Goal: Obtain resource: Download file/media

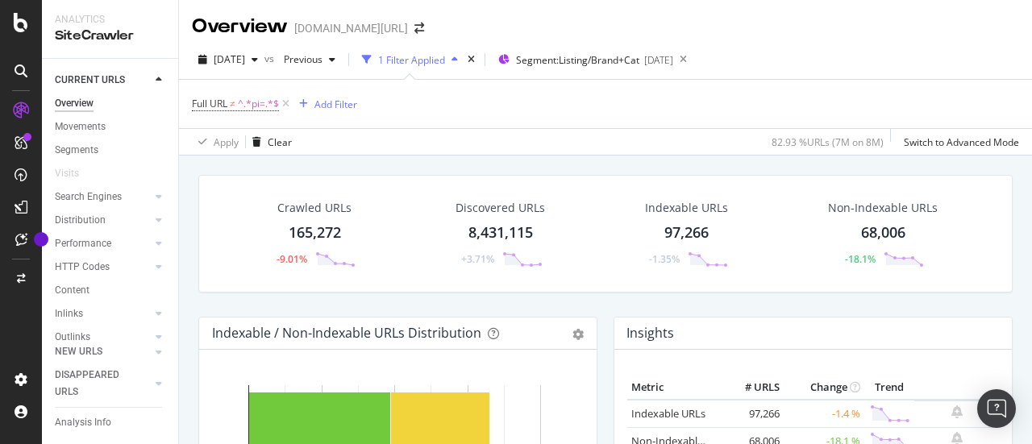
drag, startPoint x: 319, startPoint y: 228, endPoint x: 592, endPoint y: 300, distance: 281.7
click at [319, 228] on div "165,272" at bounding box center [315, 232] width 52 height 21
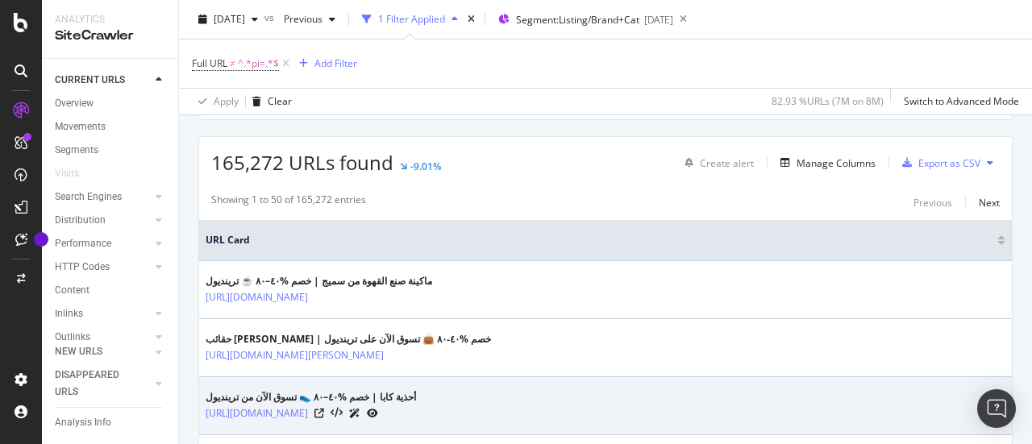
scroll to position [242, 0]
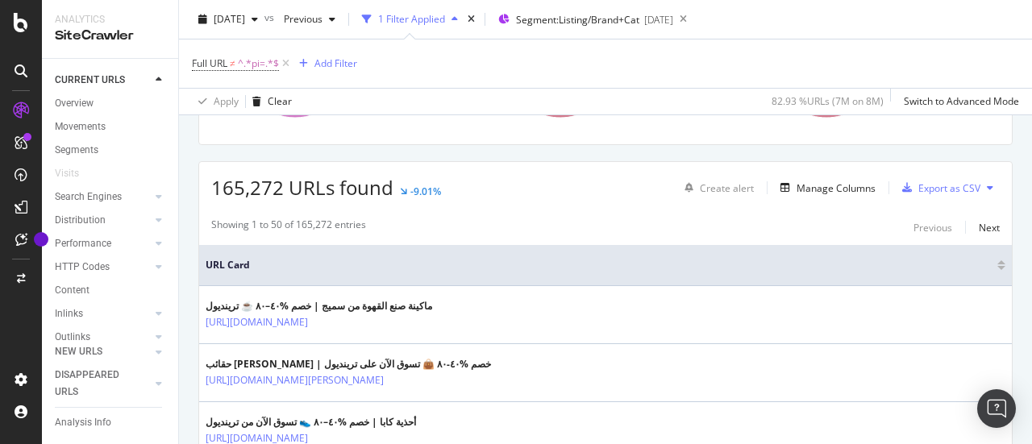
click at [980, 184] on button at bounding box center [989, 188] width 19 height 26
click at [909, 188] on span "Export XML Sitemaps" at bounding box center [906, 187] width 95 height 15
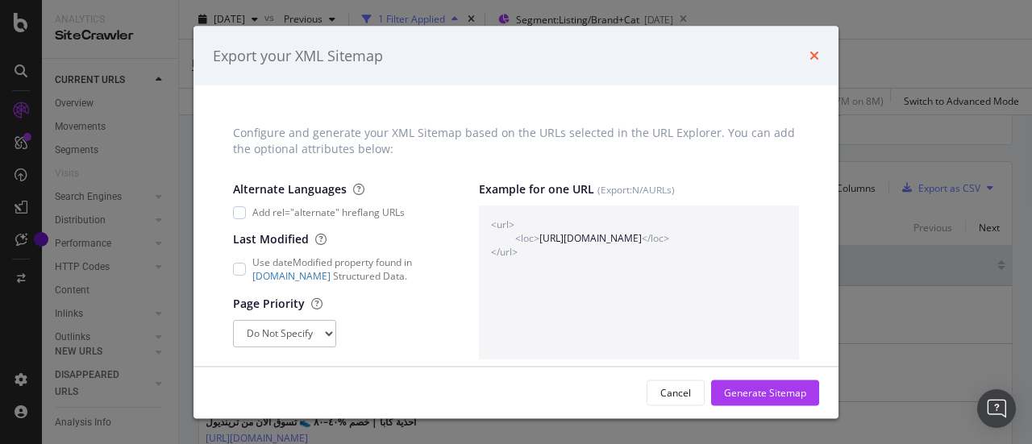
click at [814, 49] on icon "times" at bounding box center [814, 55] width 10 height 13
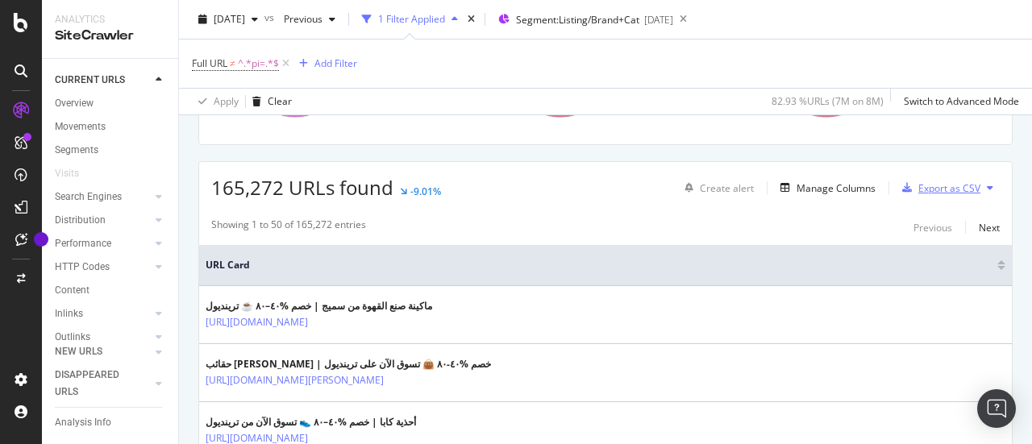
click at [921, 186] on div "Export as CSV" at bounding box center [949, 188] width 62 height 14
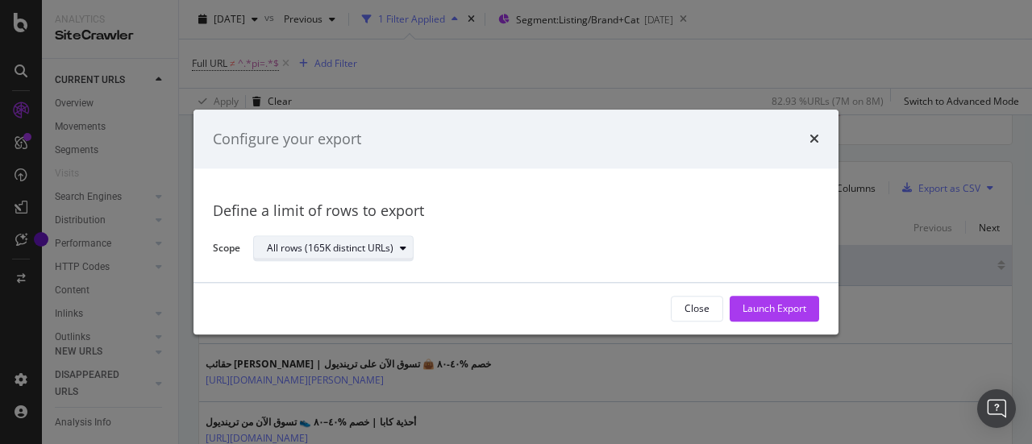
click at [364, 256] on div "All rows (165K distinct URLs)" at bounding box center [340, 249] width 146 height 23
click at [468, 249] on div "All rows (165K distinct URLs)" at bounding box center [529, 249] width 553 height 28
click at [813, 135] on icon "times" at bounding box center [814, 139] width 10 height 13
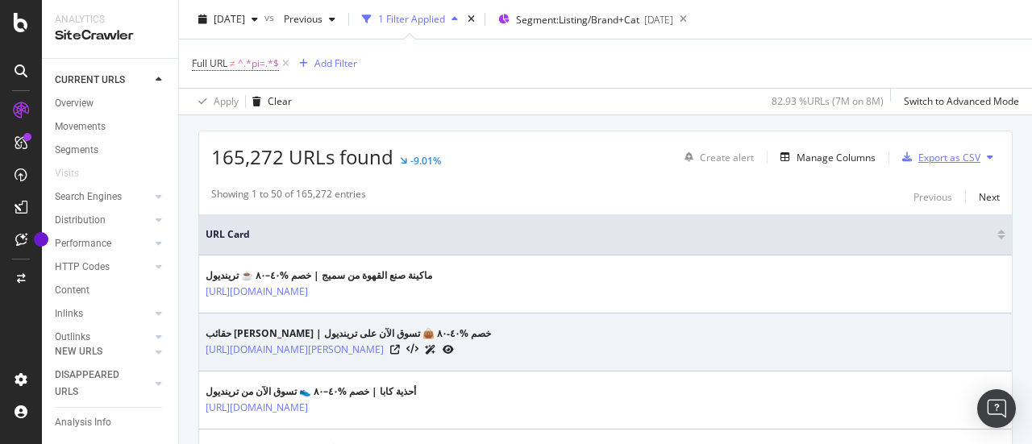
scroll to position [81, 0]
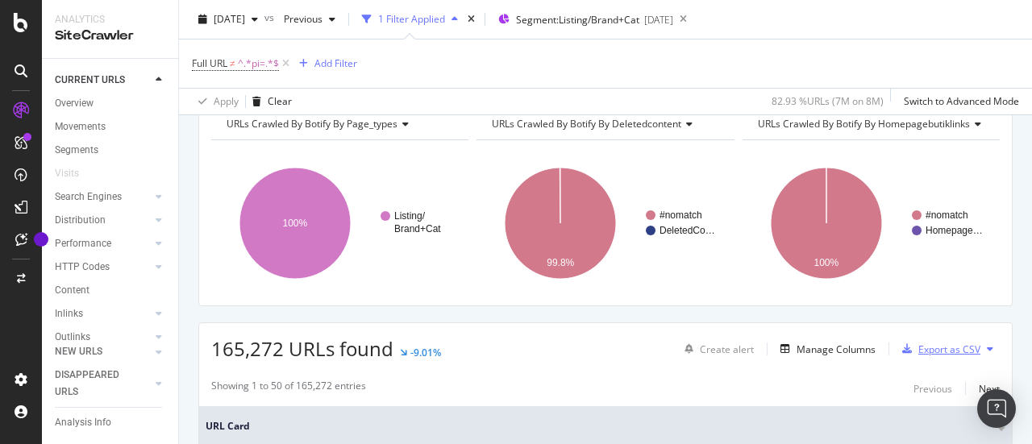
click at [926, 344] on div "Export as CSV" at bounding box center [949, 350] width 62 height 14
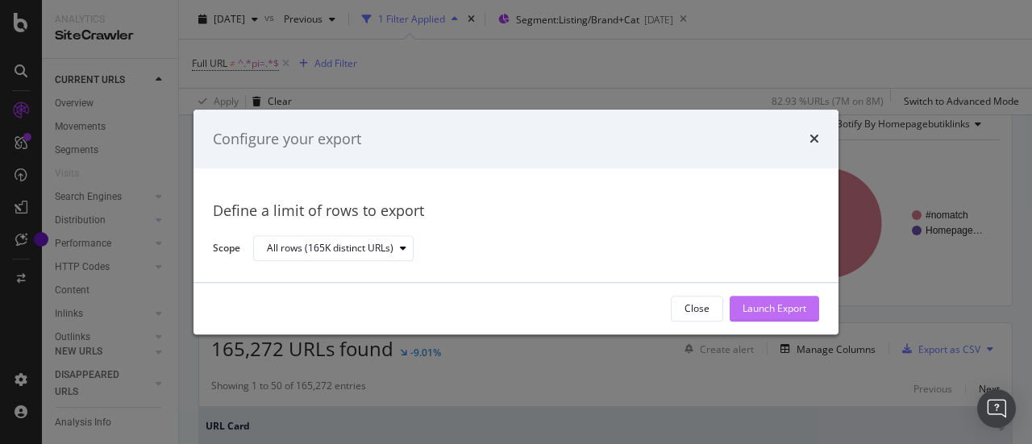
click at [785, 317] on div "Launch Export" at bounding box center [774, 309] width 64 height 24
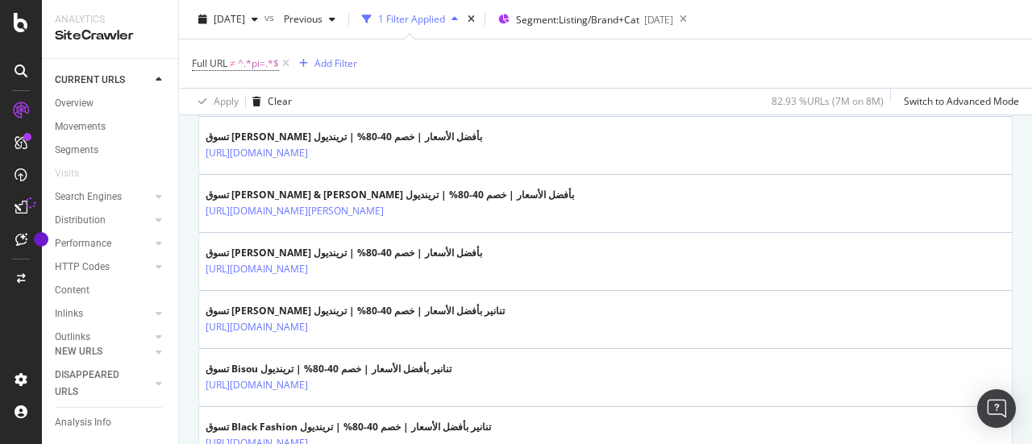
scroll to position [3048, 0]
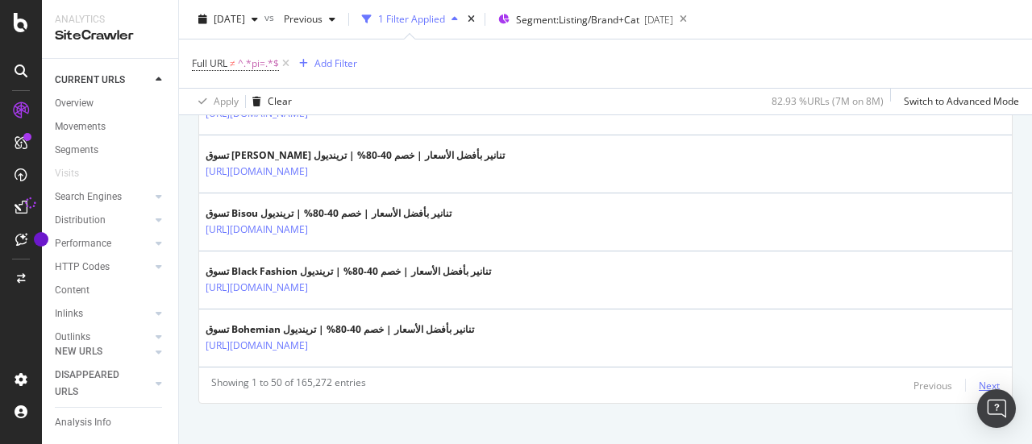
click at [979, 379] on div "Next" at bounding box center [989, 386] width 21 height 14
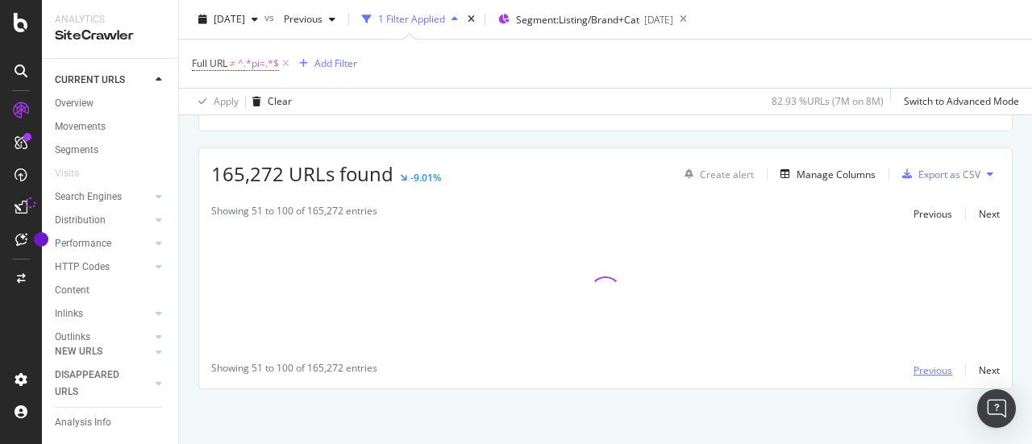
click at [921, 372] on div "Previous" at bounding box center [932, 371] width 39 height 14
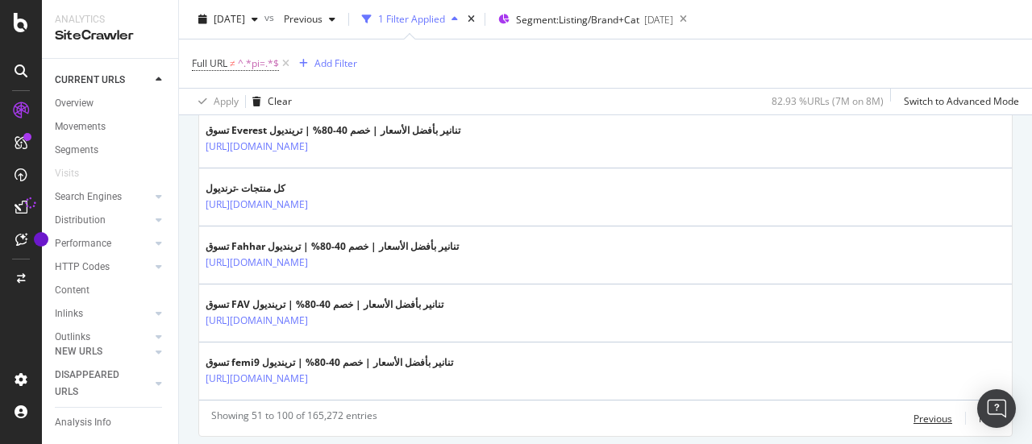
scroll to position [3062, 0]
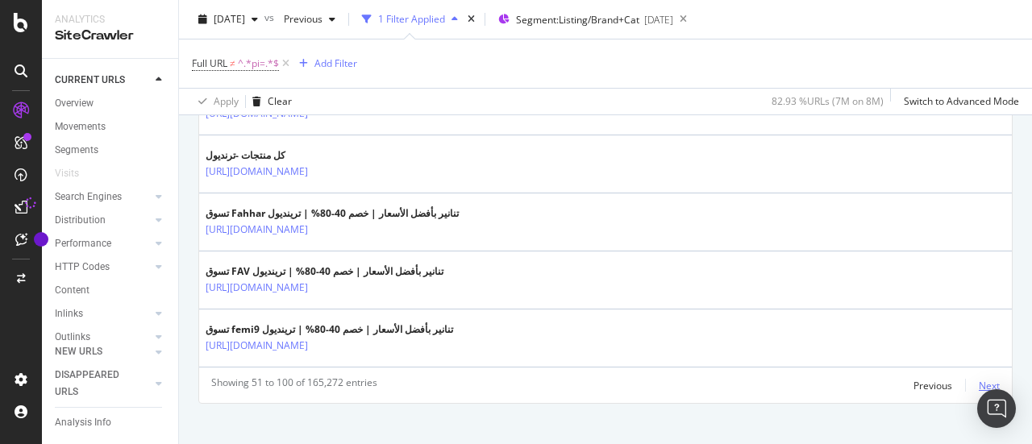
click at [979, 379] on div "Next" at bounding box center [989, 386] width 21 height 14
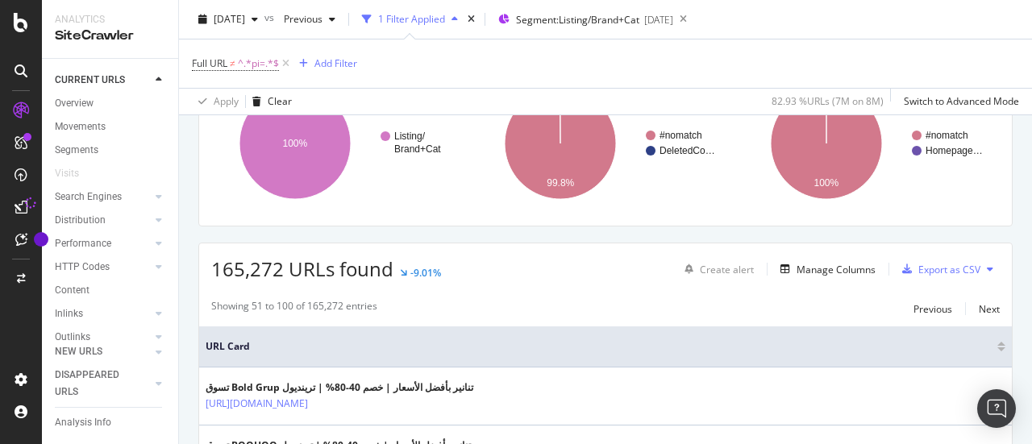
scroll to position [0, 0]
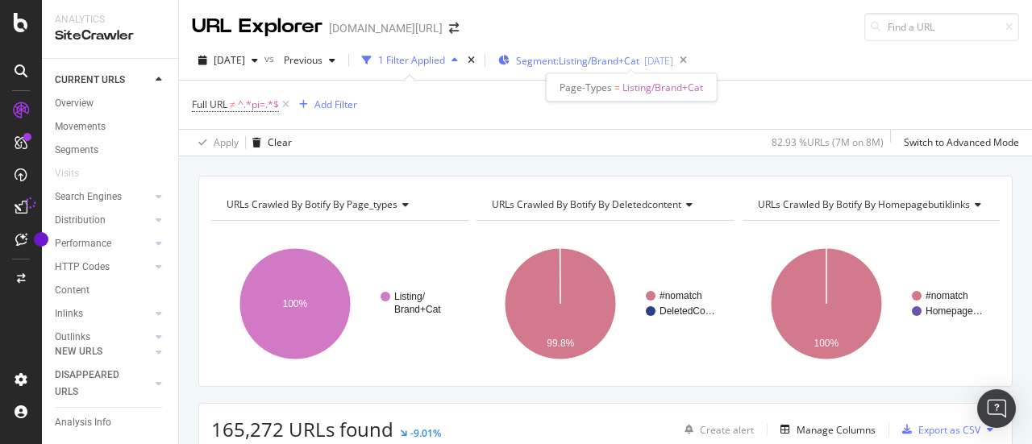
click at [608, 54] on span "Segment: Listing/Brand+Cat" at bounding box center [577, 61] width 123 height 14
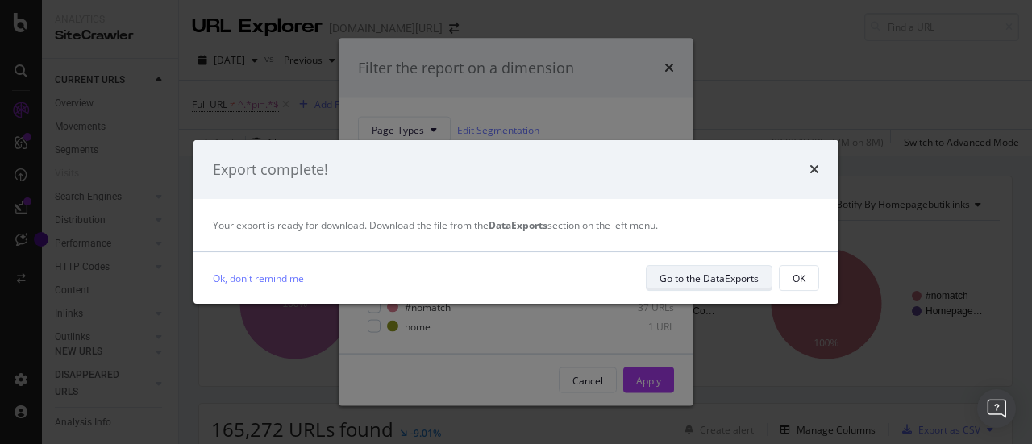
drag, startPoint x: 716, startPoint y: 285, endPoint x: 671, endPoint y: 283, distance: 45.2
click at [671, 283] on div "Go to the DataExports" at bounding box center [708, 279] width 99 height 14
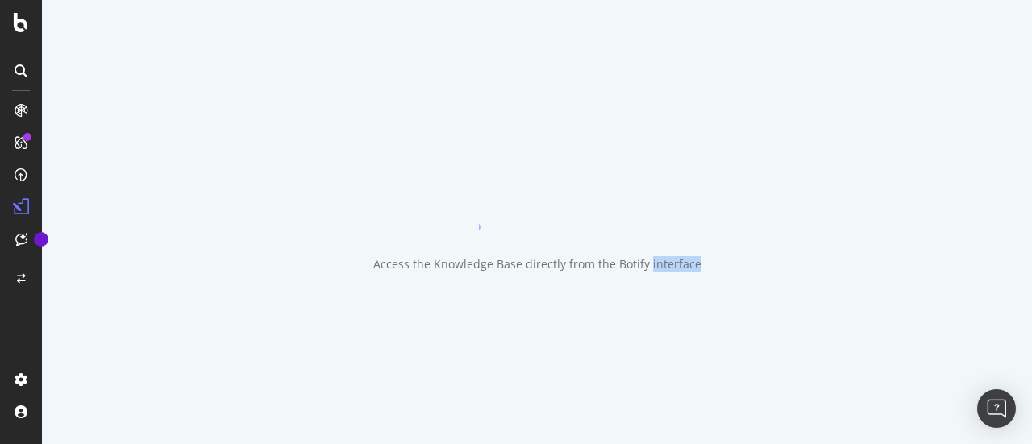
click at [671, 283] on div "Access the Knowledge Base directly from the Botify interface" at bounding box center [537, 222] width 990 height 444
click at [611, 218] on div "Access the Knowledge Base directly from the Botify interface" at bounding box center [537, 222] width 990 height 444
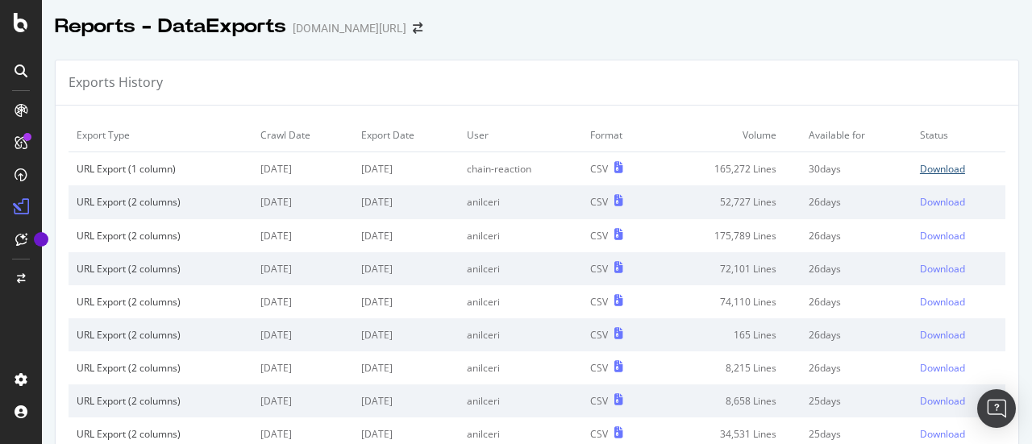
click at [935, 171] on div "Download" at bounding box center [942, 169] width 45 height 14
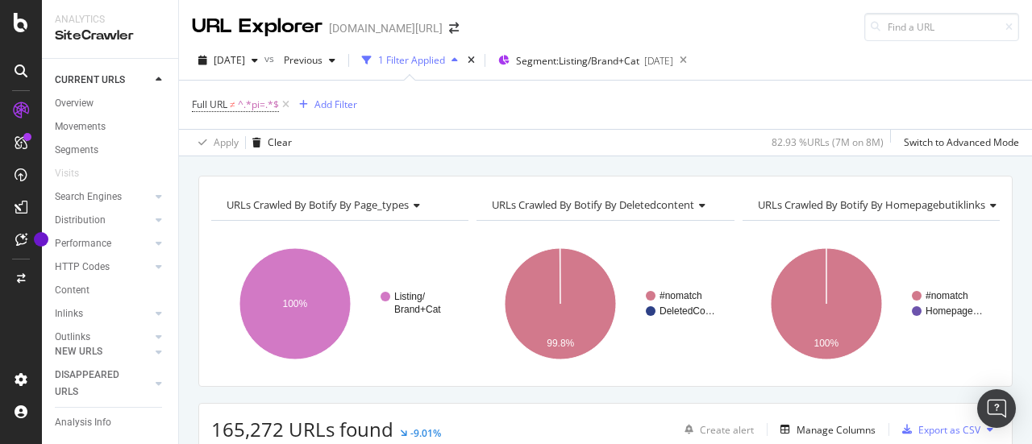
click at [445, 61] on div "1 Filter Applied" at bounding box center [411, 60] width 67 height 14
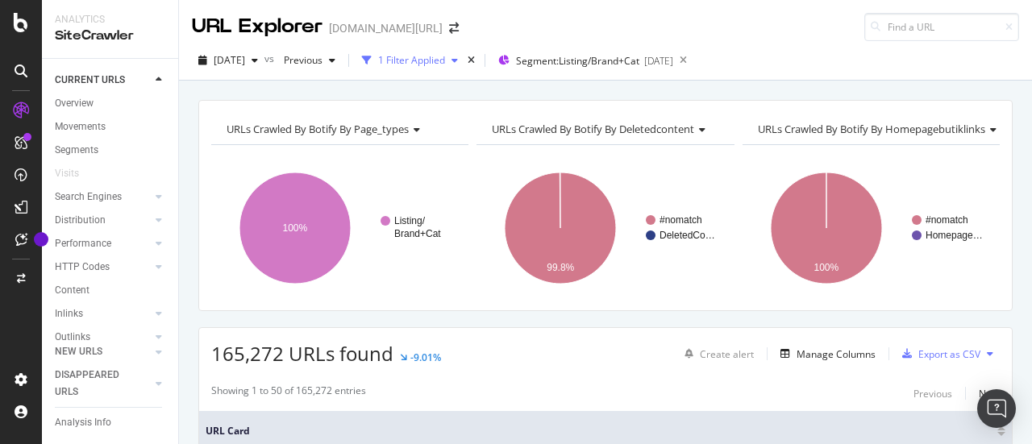
click at [445, 61] on div "1 Filter Applied" at bounding box center [411, 60] width 67 height 14
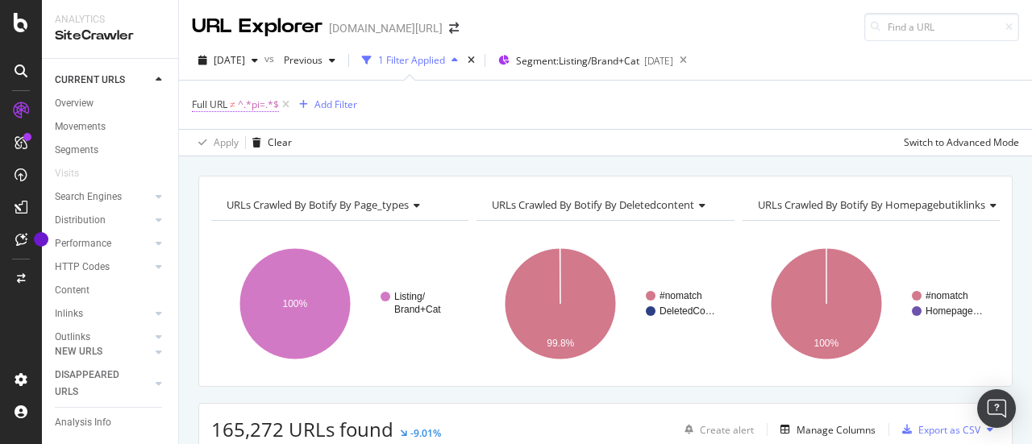
click at [241, 102] on span "^.*pi=.*$" at bounding box center [258, 105] width 41 height 23
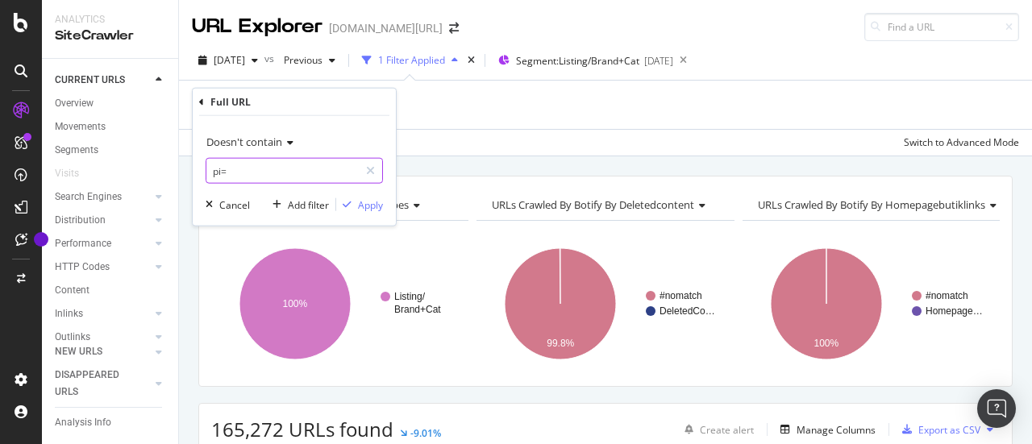
click at [288, 181] on input "pi=" at bounding box center [282, 171] width 152 height 26
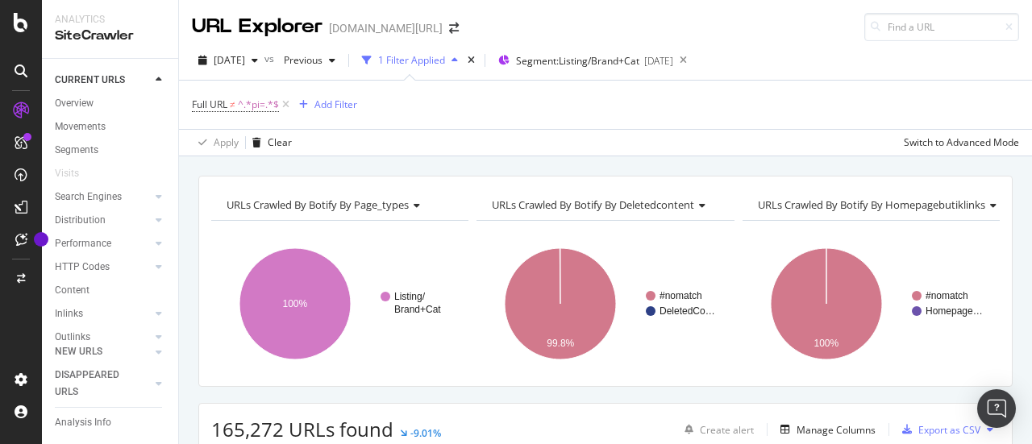
click at [430, 166] on div "URLs Crawled By Botify By page_types Chart (by Value) Table Expand Export as CS…" at bounding box center [605, 175] width 853 height 39
click at [588, 61] on span "Segment: Listing/Brand+Cat" at bounding box center [577, 61] width 123 height 14
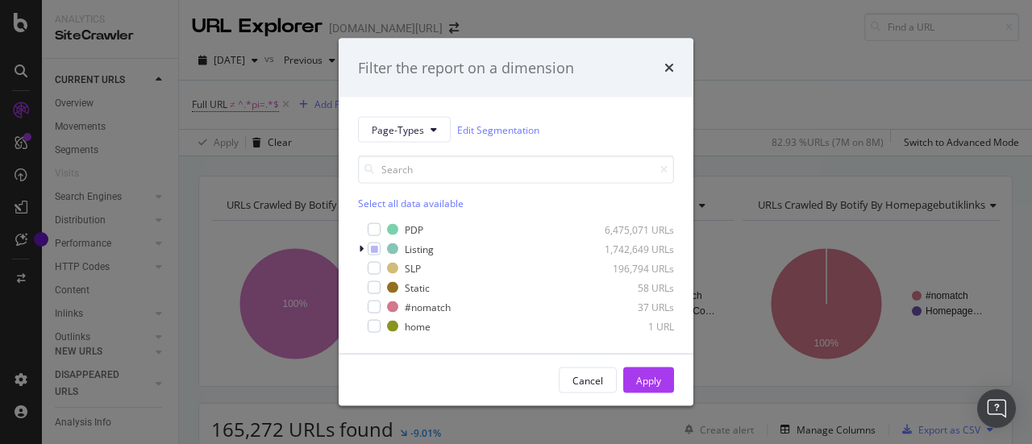
click at [660, 69] on div "Filter the report on a dimension" at bounding box center [516, 67] width 316 height 21
click at [666, 67] on icon "times" at bounding box center [669, 67] width 10 height 13
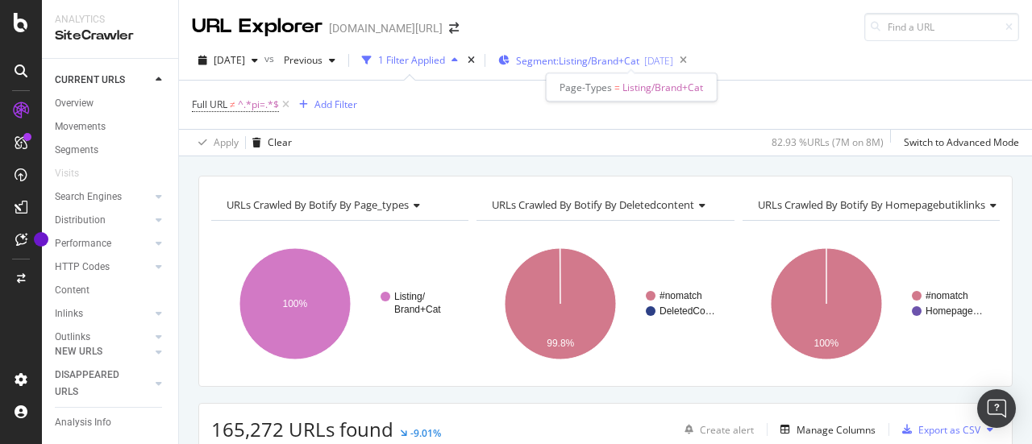
click at [625, 61] on span "Segment: Listing/Brand+Cat" at bounding box center [577, 61] width 123 height 14
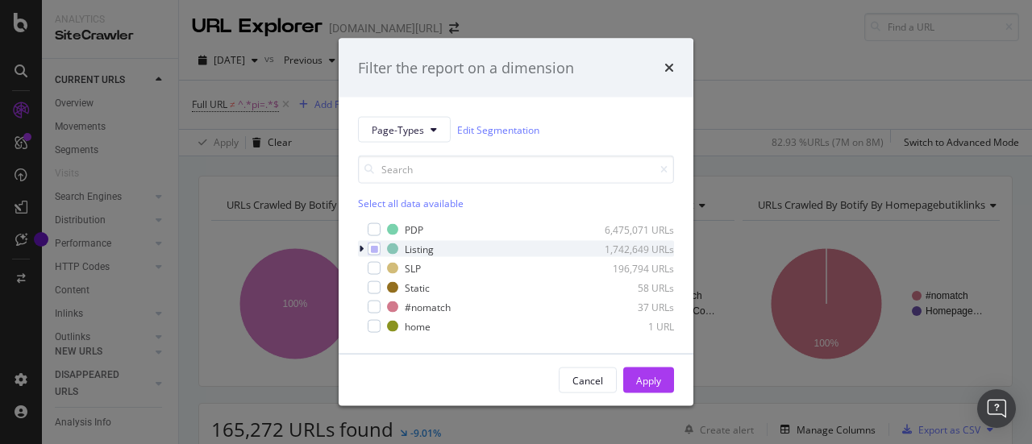
click at [361, 247] on icon "modal" at bounding box center [361, 249] width 5 height 10
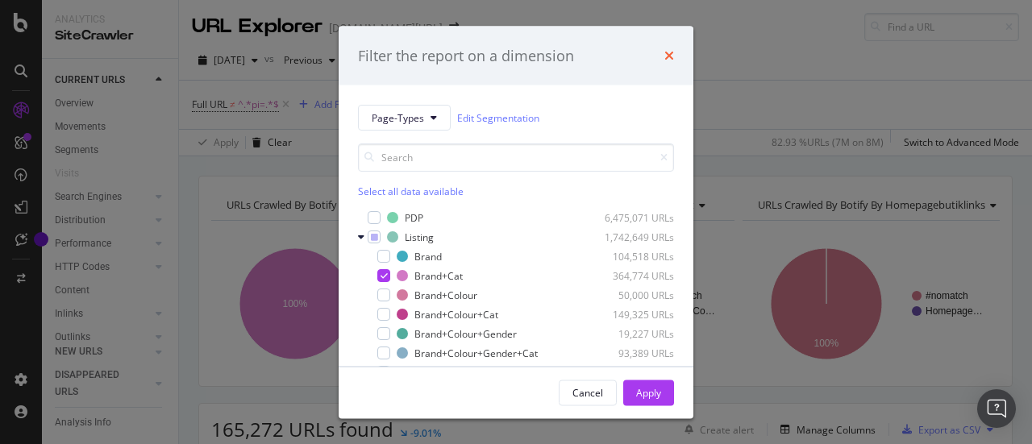
click at [665, 56] on icon "times" at bounding box center [669, 55] width 10 height 13
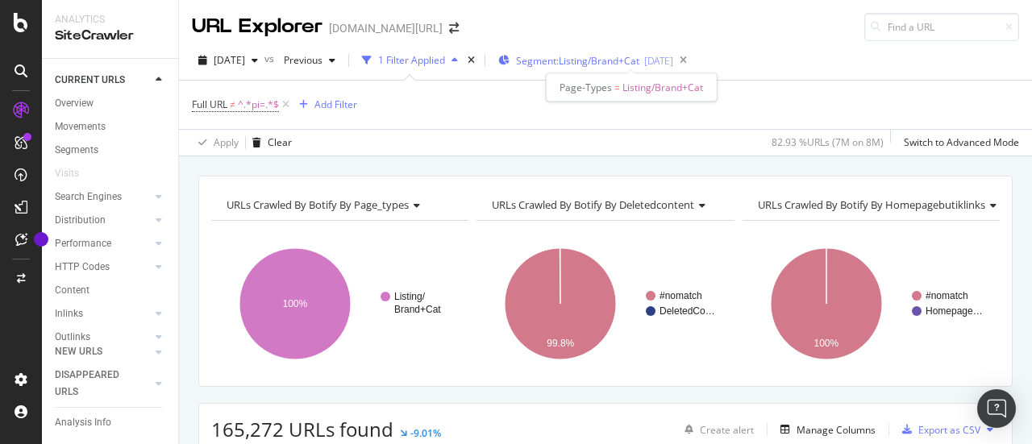
click at [639, 62] on span "Segment: Listing/Brand+Cat" at bounding box center [577, 61] width 123 height 14
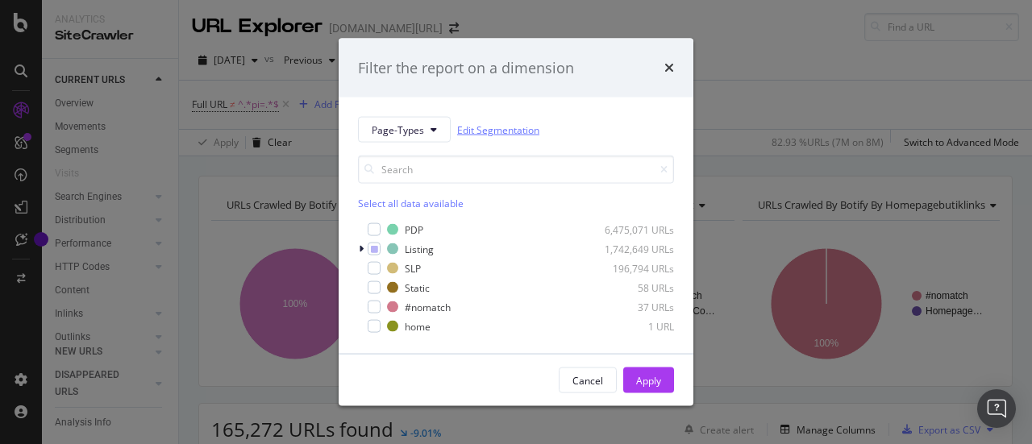
click at [490, 122] on link "Edit Segmentation" at bounding box center [498, 129] width 82 height 17
click at [663, 66] on div "Filter the report on a dimension" at bounding box center [516, 67] width 316 height 21
click at [667, 70] on icon "times" at bounding box center [669, 67] width 10 height 13
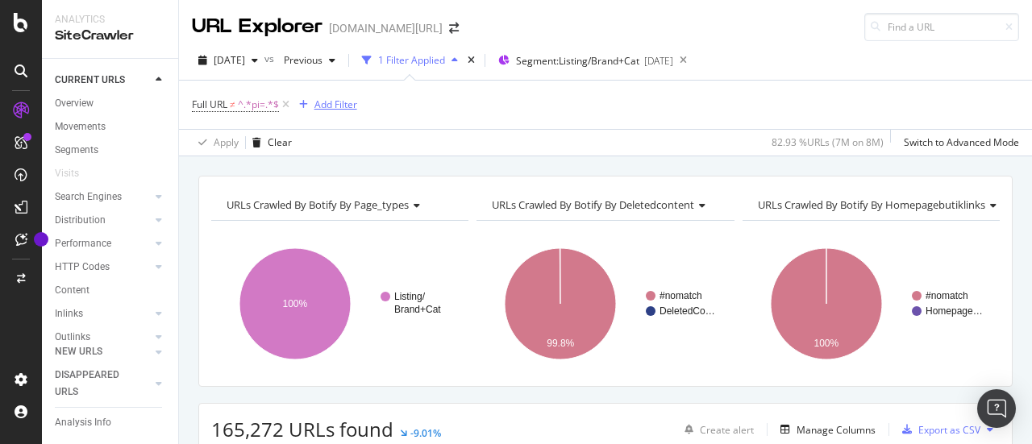
click at [336, 102] on div "Add Filter" at bounding box center [335, 105] width 43 height 14
click at [655, 161] on div "URLs Crawled By Botify By page_types Chart (by Value) Table Expand Export as CS…" at bounding box center [605, 175] width 853 height 39
click at [151, 199] on div at bounding box center [159, 197] width 16 height 16
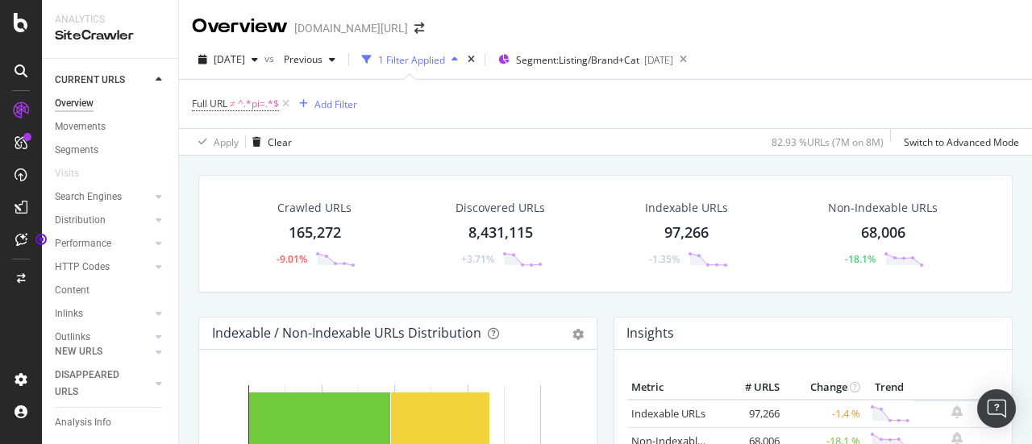
click at [686, 239] on div "97,266" at bounding box center [686, 232] width 44 height 21
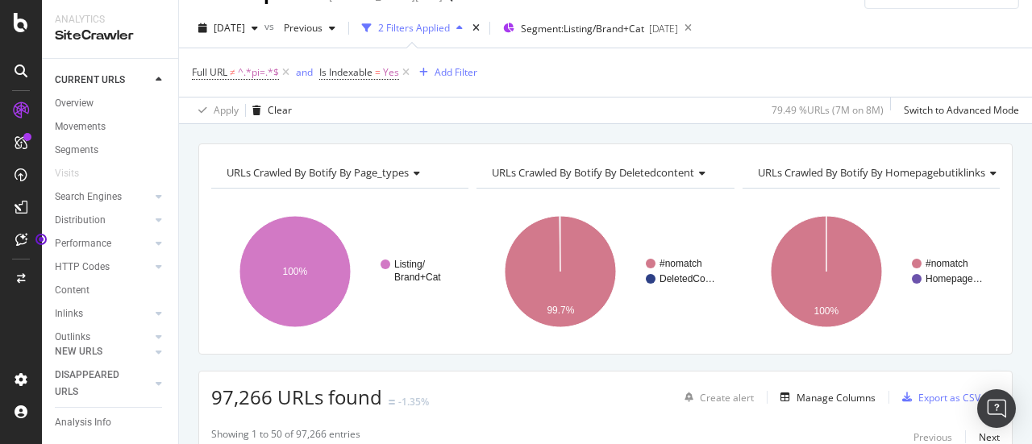
scroll to position [14, 0]
